Goal: Communication & Community: Answer question/provide support

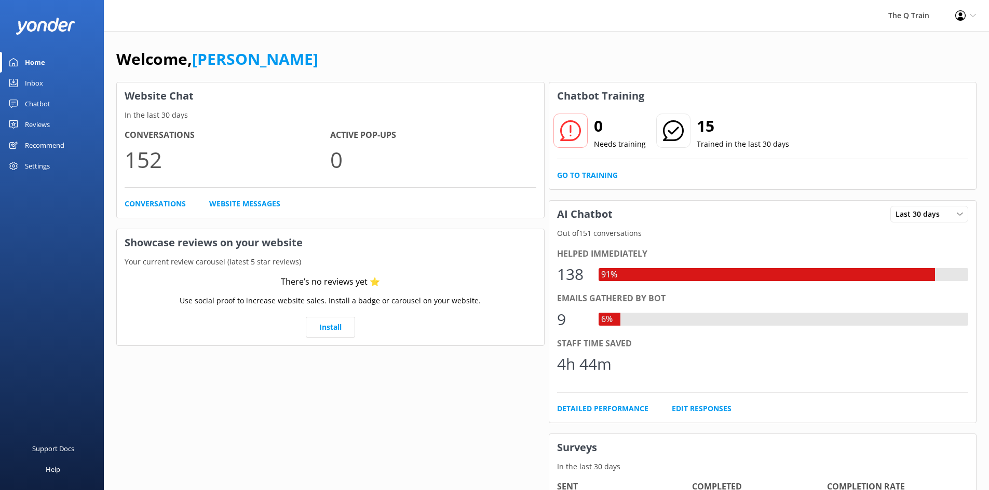
drag, startPoint x: 0, startPoint y: 0, endPoint x: 35, endPoint y: 81, distance: 88.6
click at [35, 81] on div "Inbox" at bounding box center [34, 83] width 18 height 21
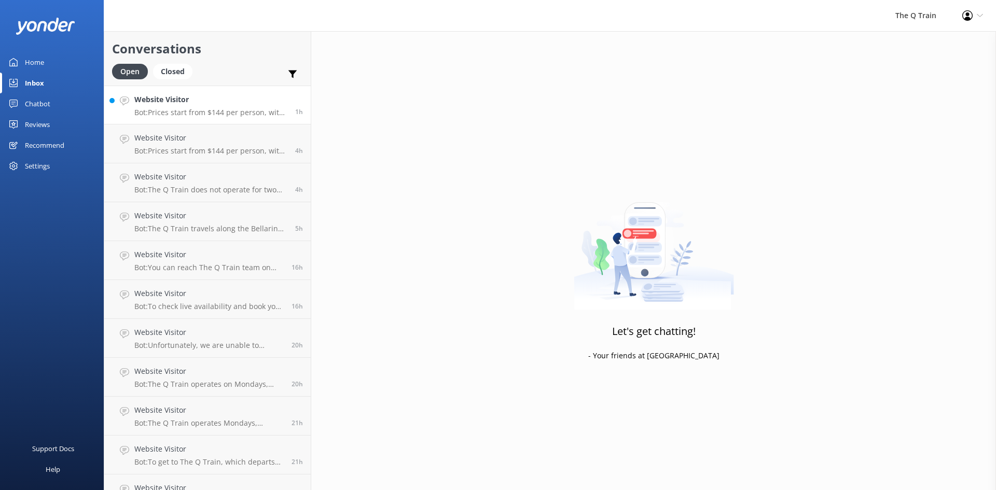
click at [216, 103] on h4 "Website Visitor" at bounding box center [210, 99] width 153 height 11
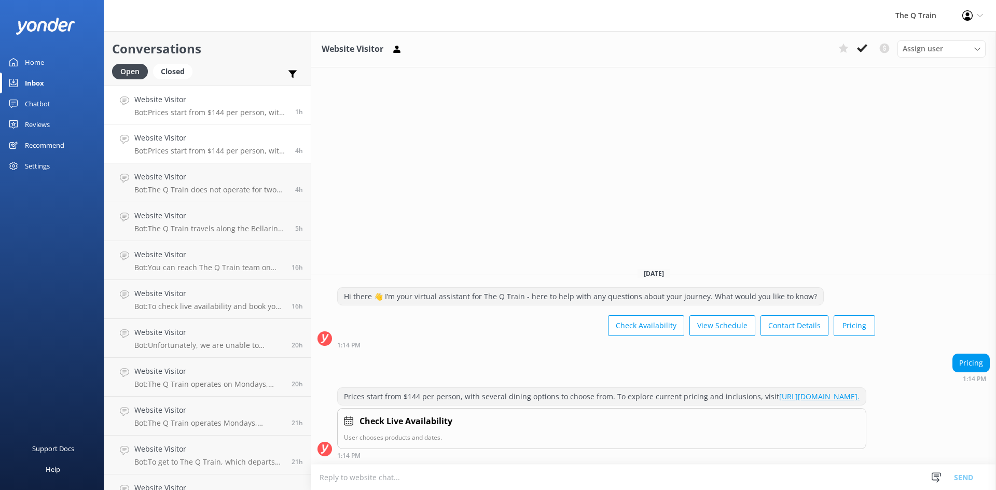
click at [183, 135] on h4 "Website Visitor" at bounding box center [210, 137] width 153 height 11
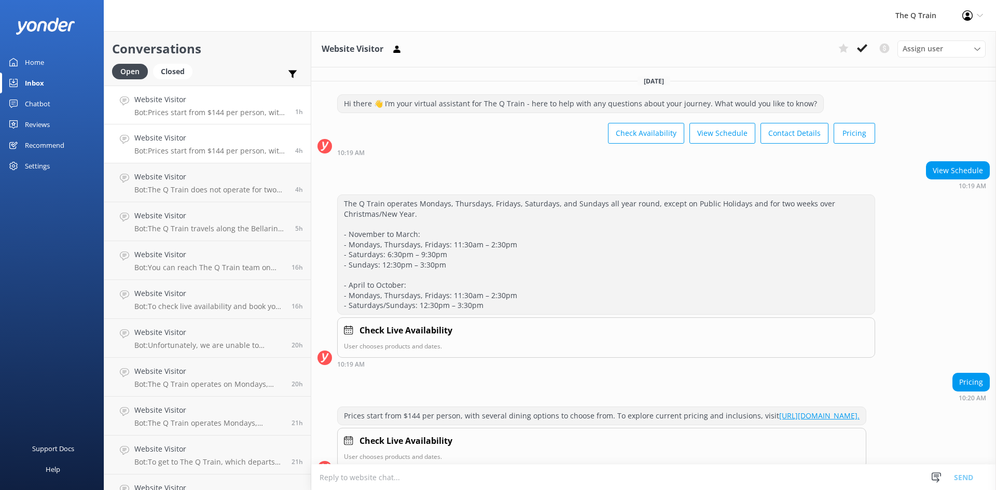
click at [193, 100] on h4 "Website Visitor" at bounding box center [210, 99] width 153 height 11
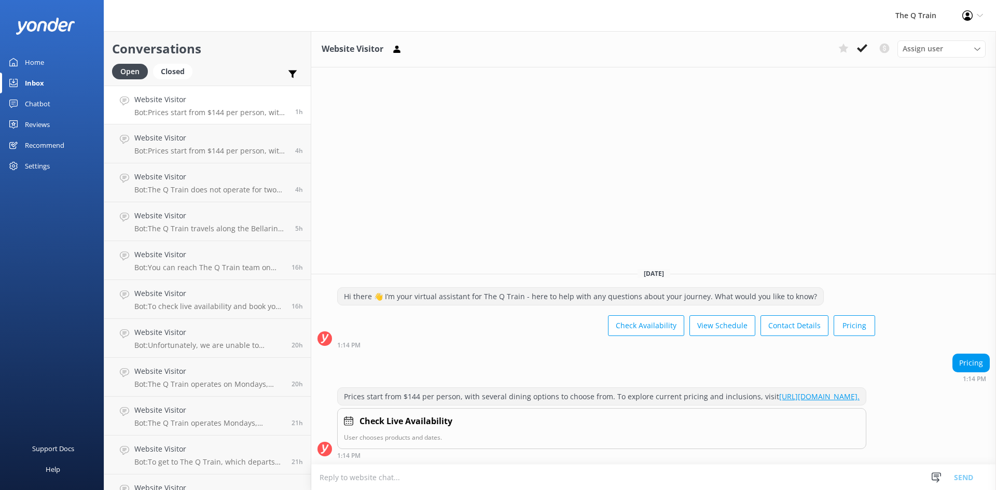
click at [33, 64] on div "Home" at bounding box center [34, 62] width 19 height 21
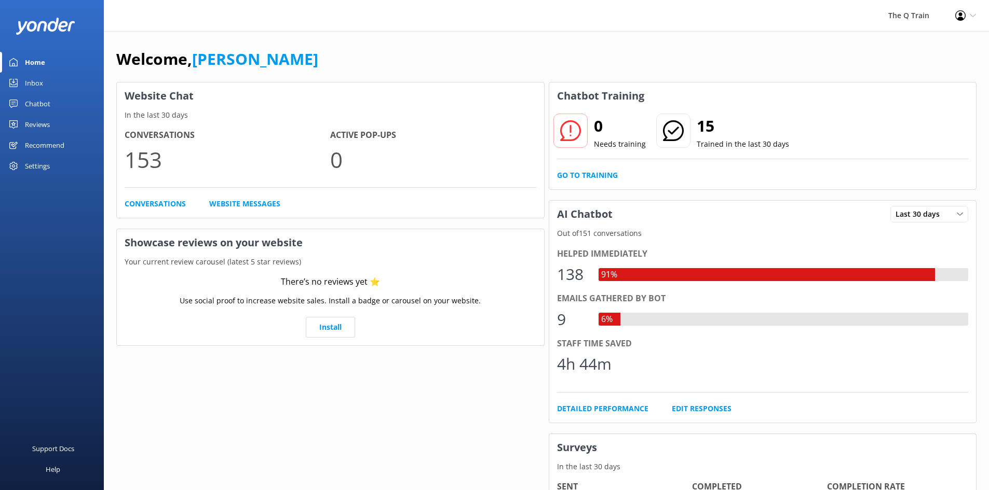
click at [550, 52] on div "Welcome, [PERSON_NAME]" at bounding box center [546, 64] width 860 height 35
